Goal: Find specific page/section: Find specific page/section

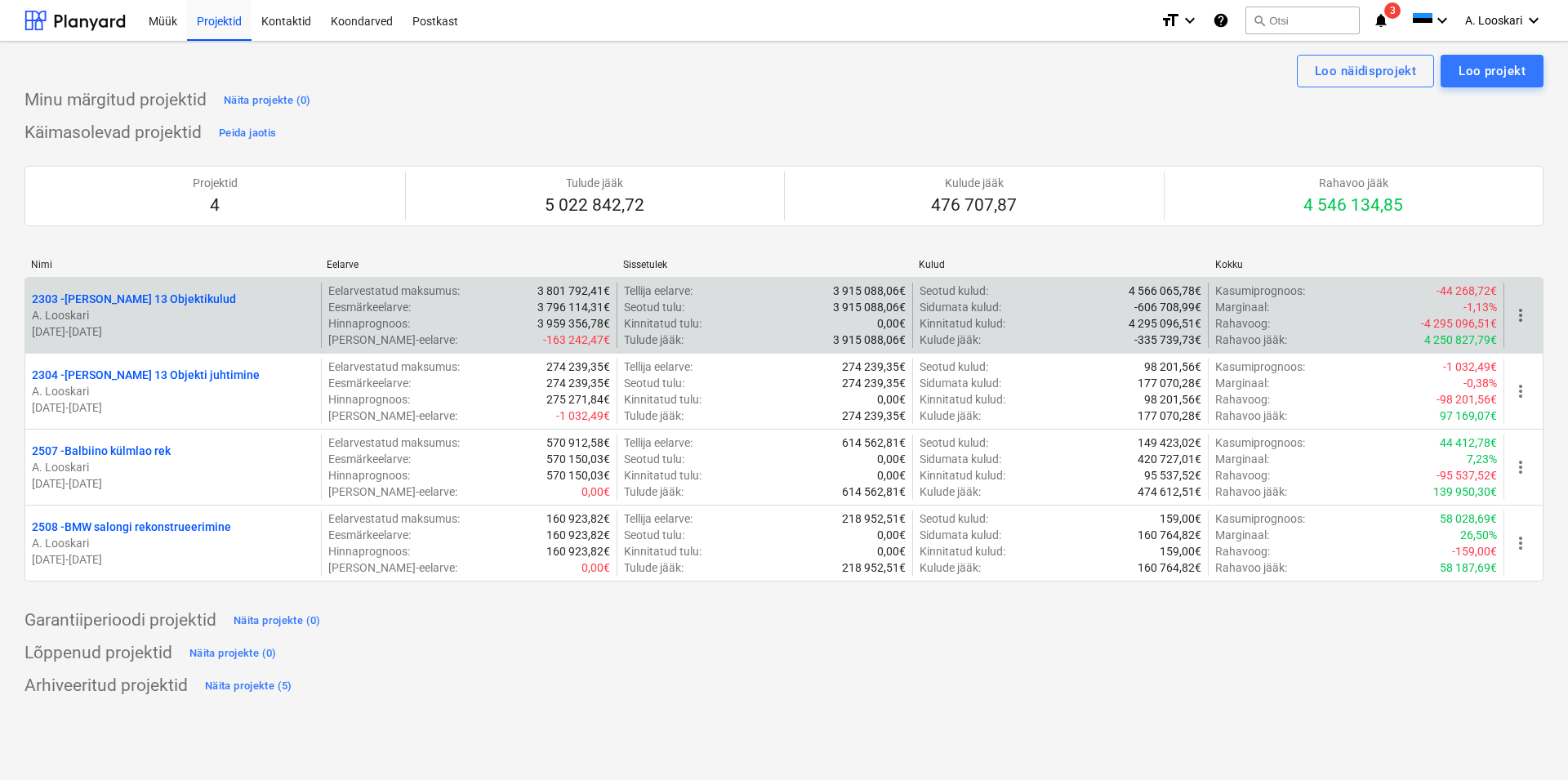
click at [156, 291] on p "2303 - Luise 13 Objektikulud" at bounding box center [134, 299] width 204 height 16
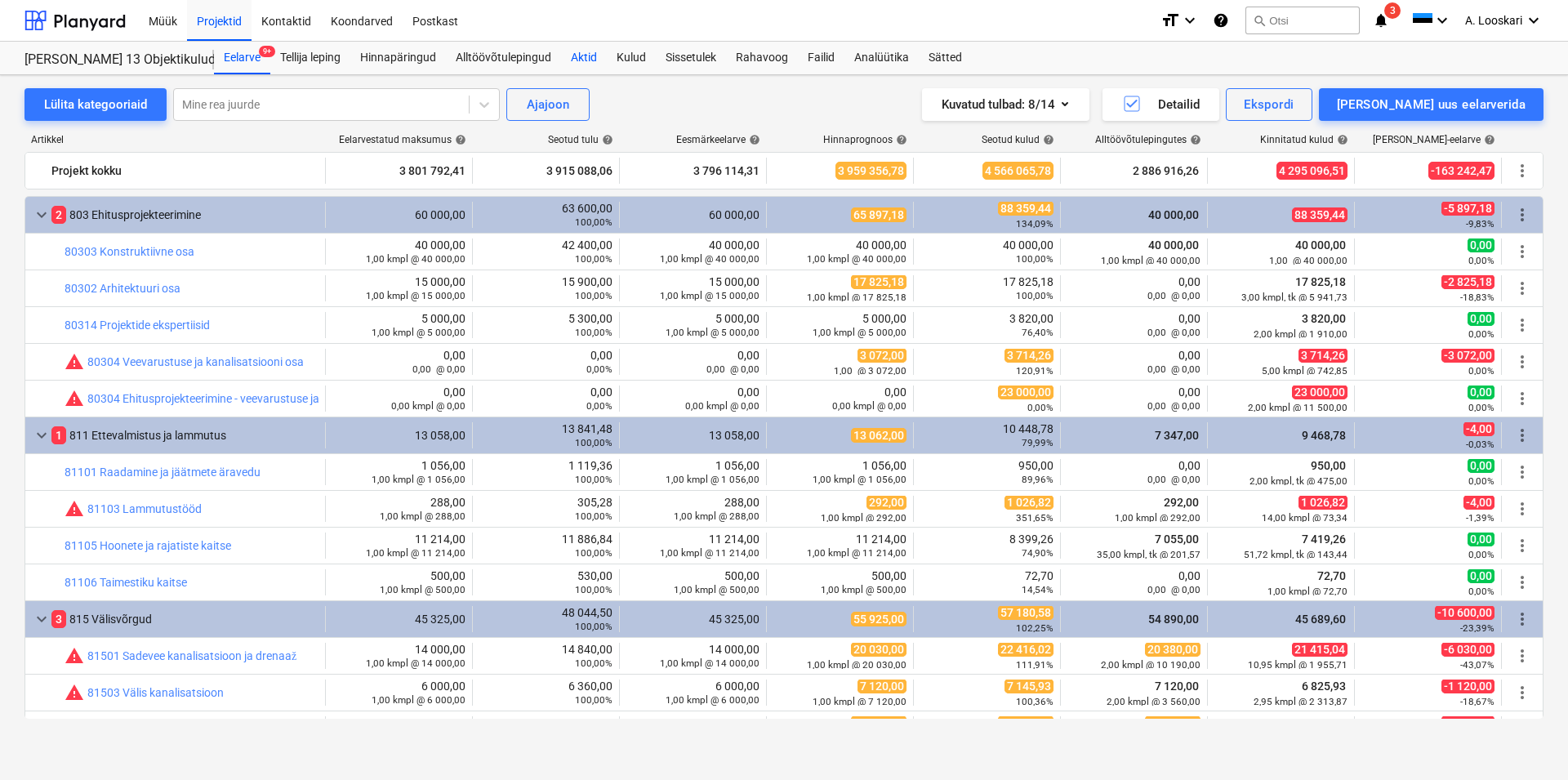
click at [593, 53] on div "Aktid" at bounding box center [584, 58] width 46 height 33
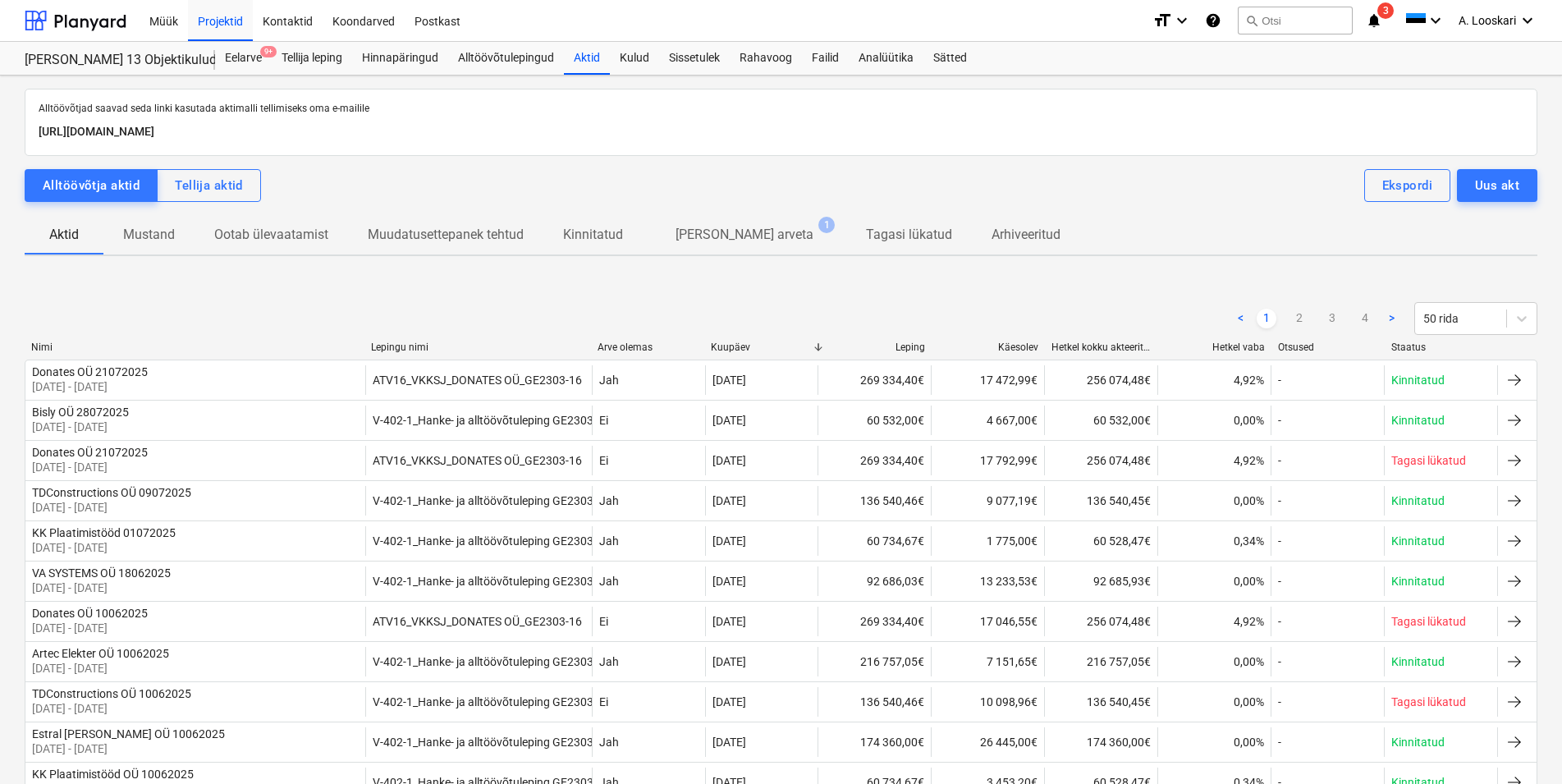
click at [1272, 19] on div "Projekti ületoomine ebaõnnestus" at bounding box center [1246, 17] width 190 height 19
click at [1284, 18] on div "Projekti ületoomine ebaõnnestus" at bounding box center [1246, 17] width 190 height 19
click at [722, 229] on p "[PERSON_NAME] arveta" at bounding box center [744, 234] width 138 height 19
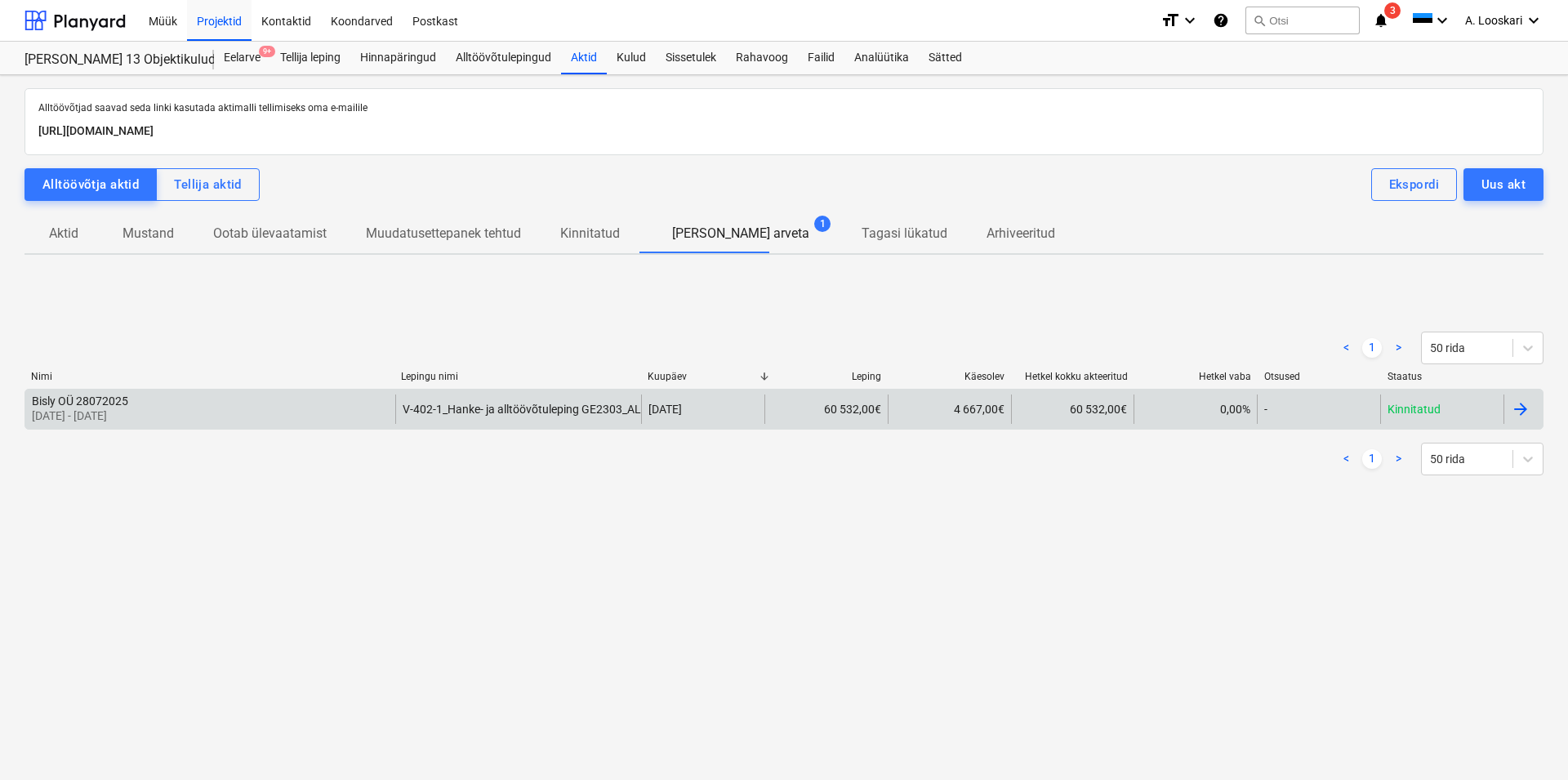
click at [73, 399] on div "Bisly OÜ 28072025" at bounding box center [80, 400] width 97 height 13
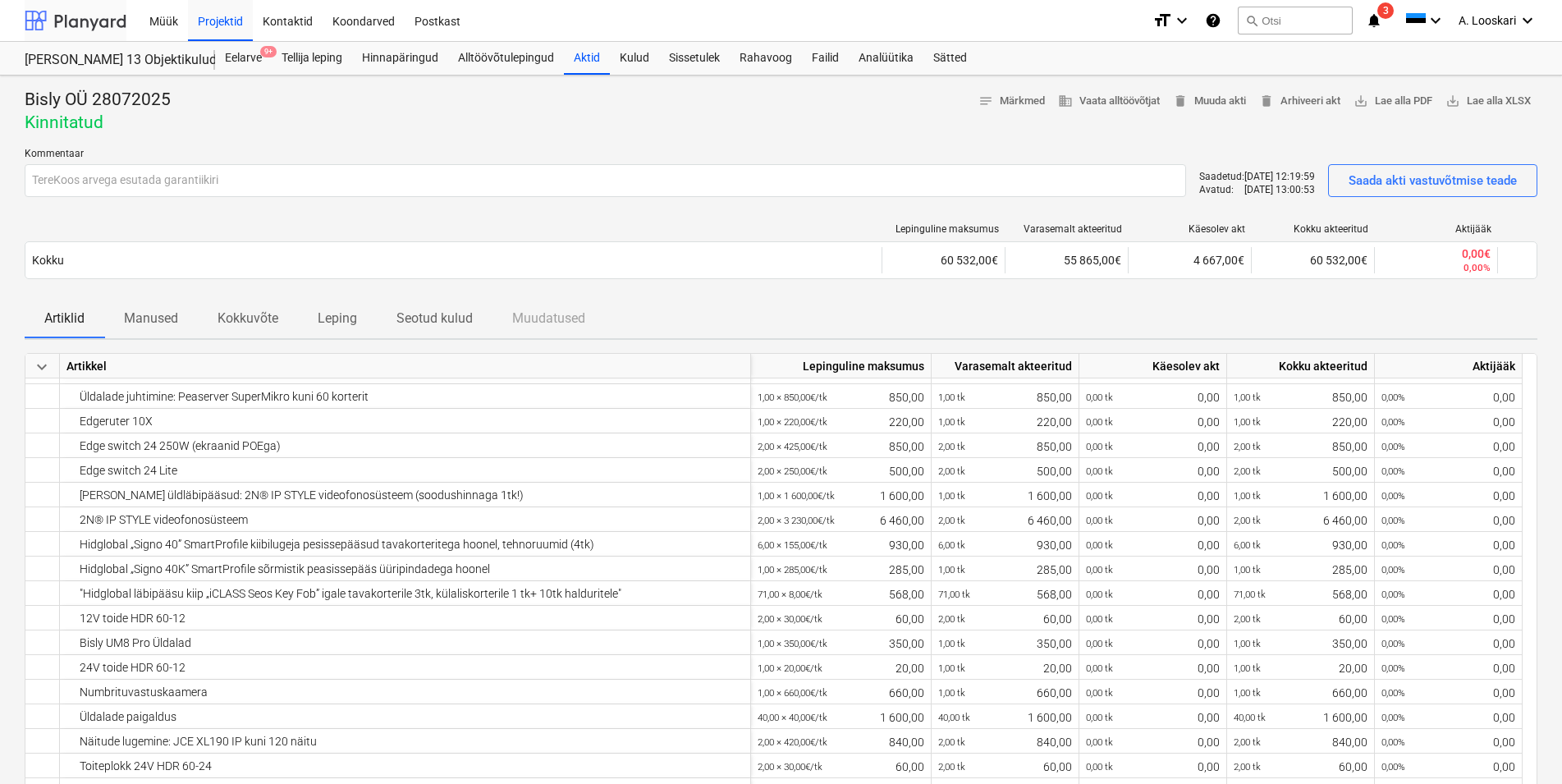
click at [89, 22] on div at bounding box center [75, 20] width 102 height 41
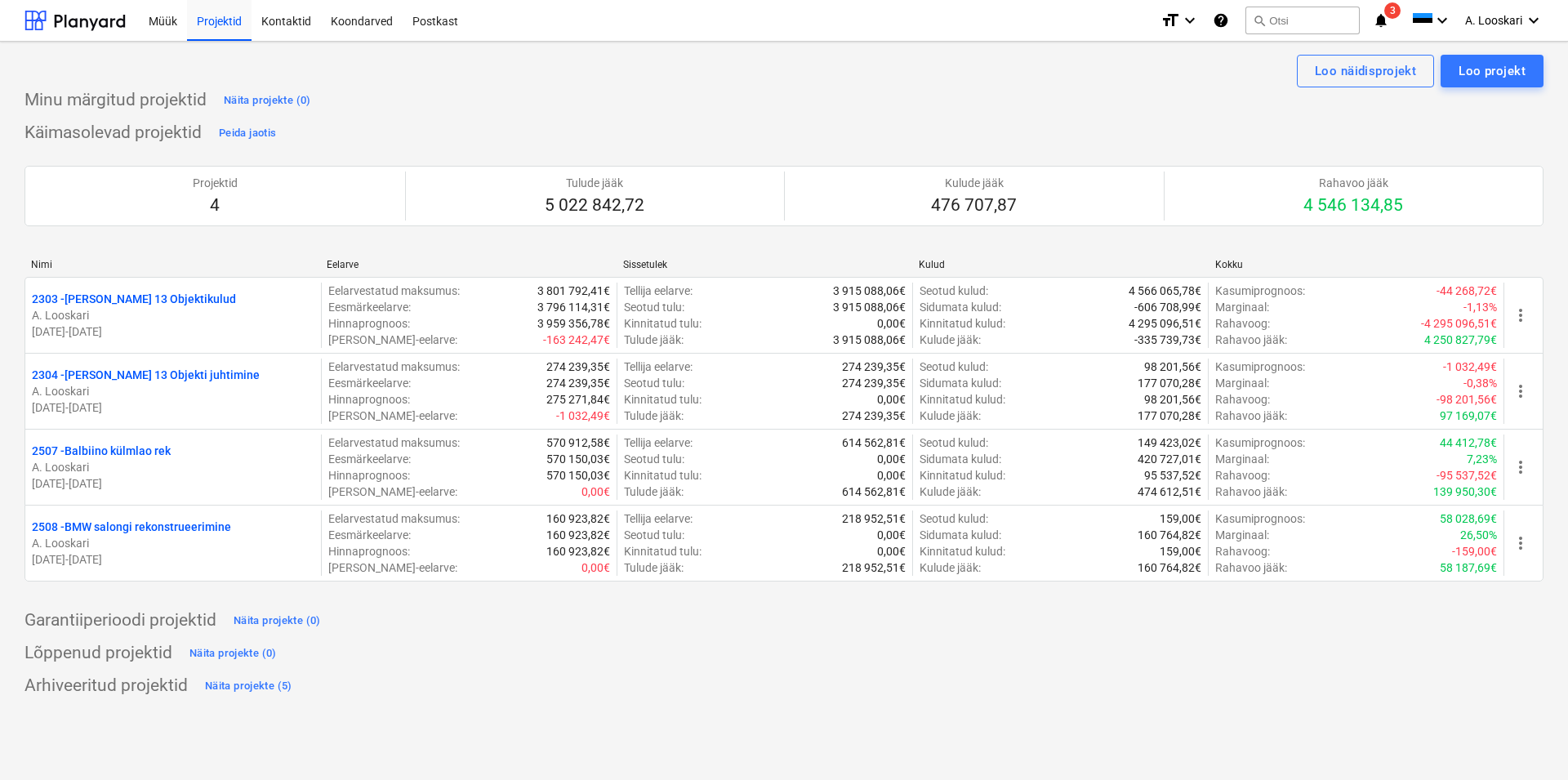
click at [1379, 21] on div "Projekti ületoomine ebaõnnestus" at bounding box center [1339, 17] width 441 height 35
